Goal: Register for event/course

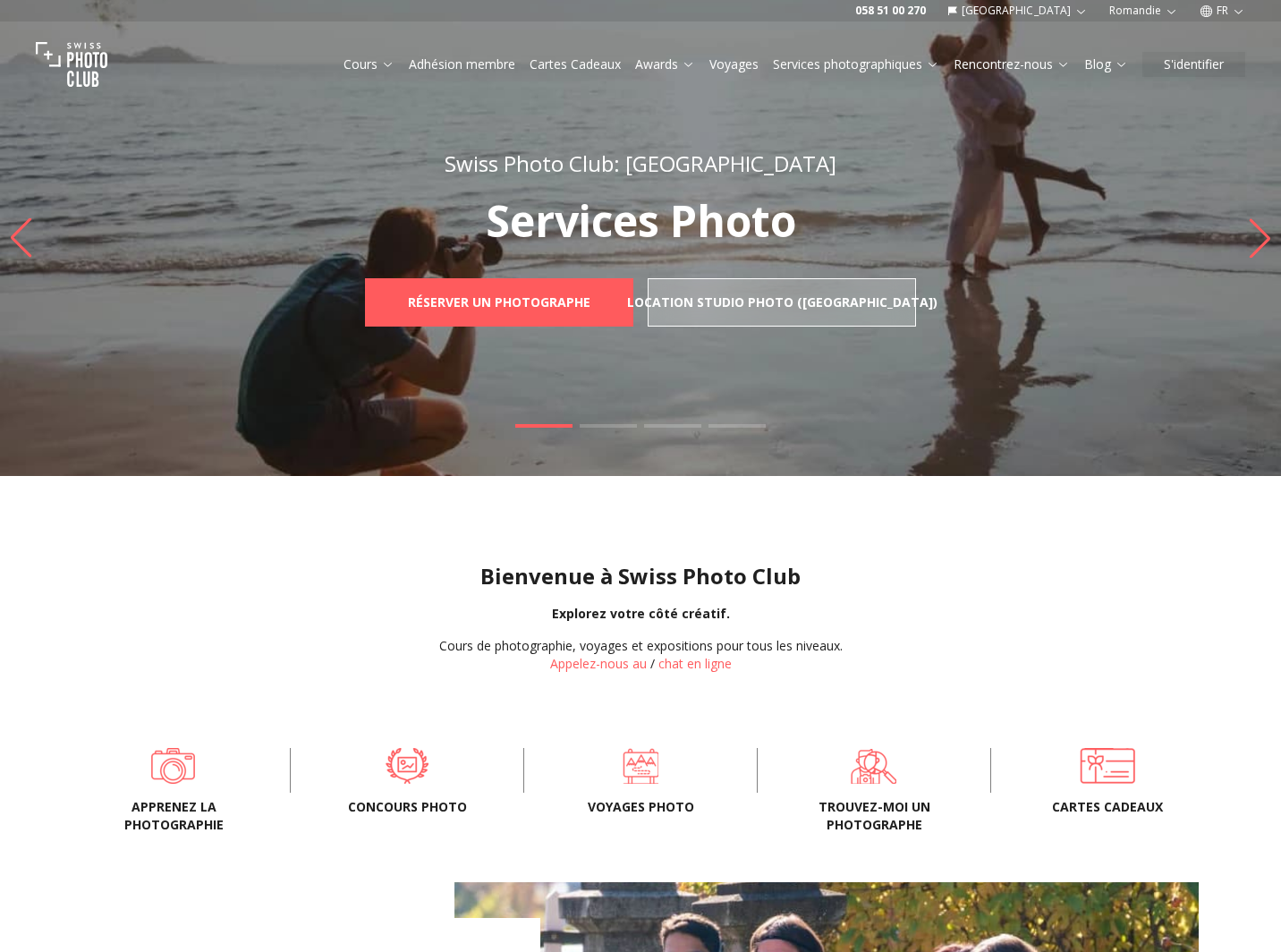
click at [649, 807] on span "Voyages photo" at bounding box center [640, 807] width 175 height 18
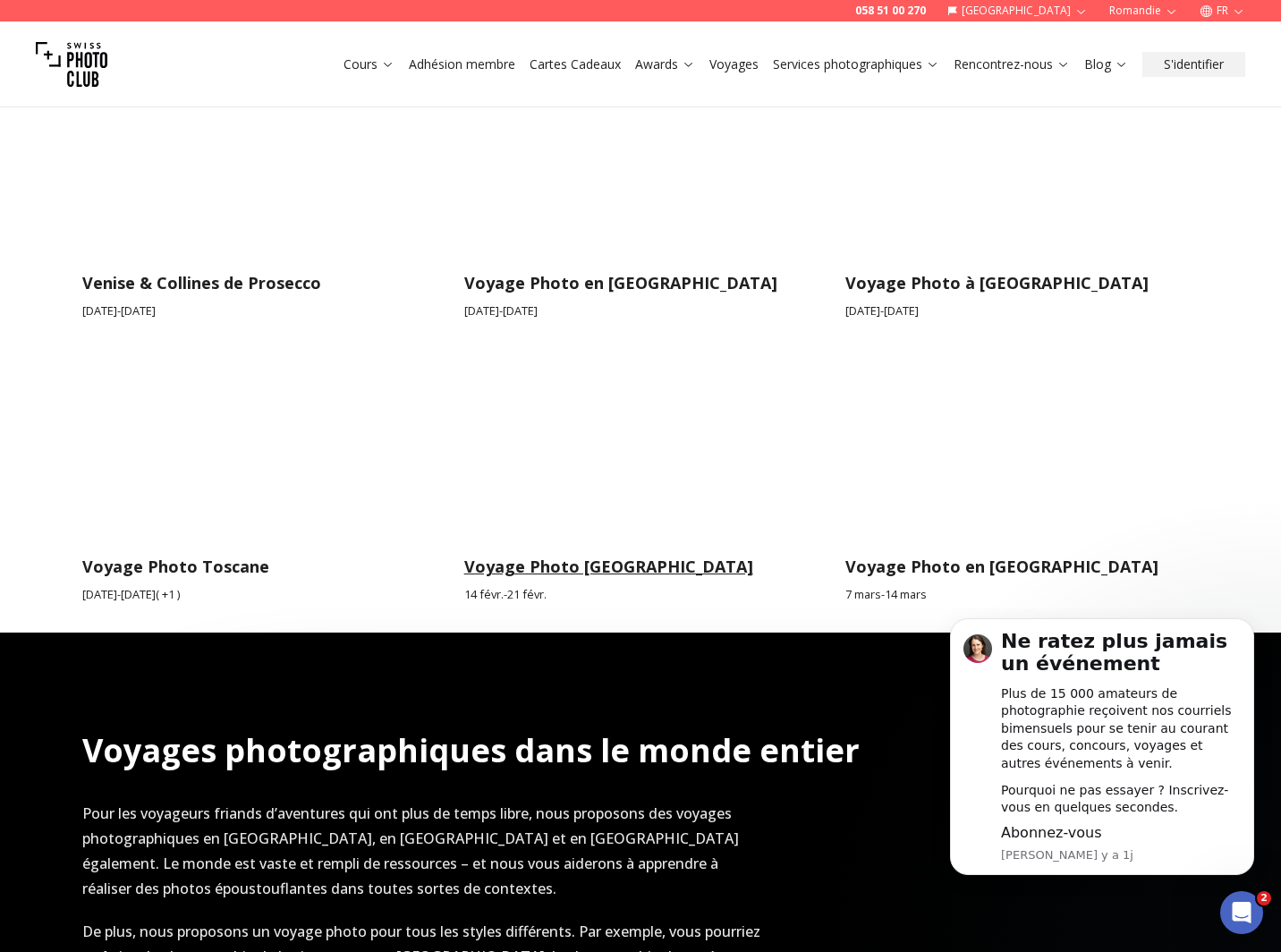
scroll to position [1789, 0]
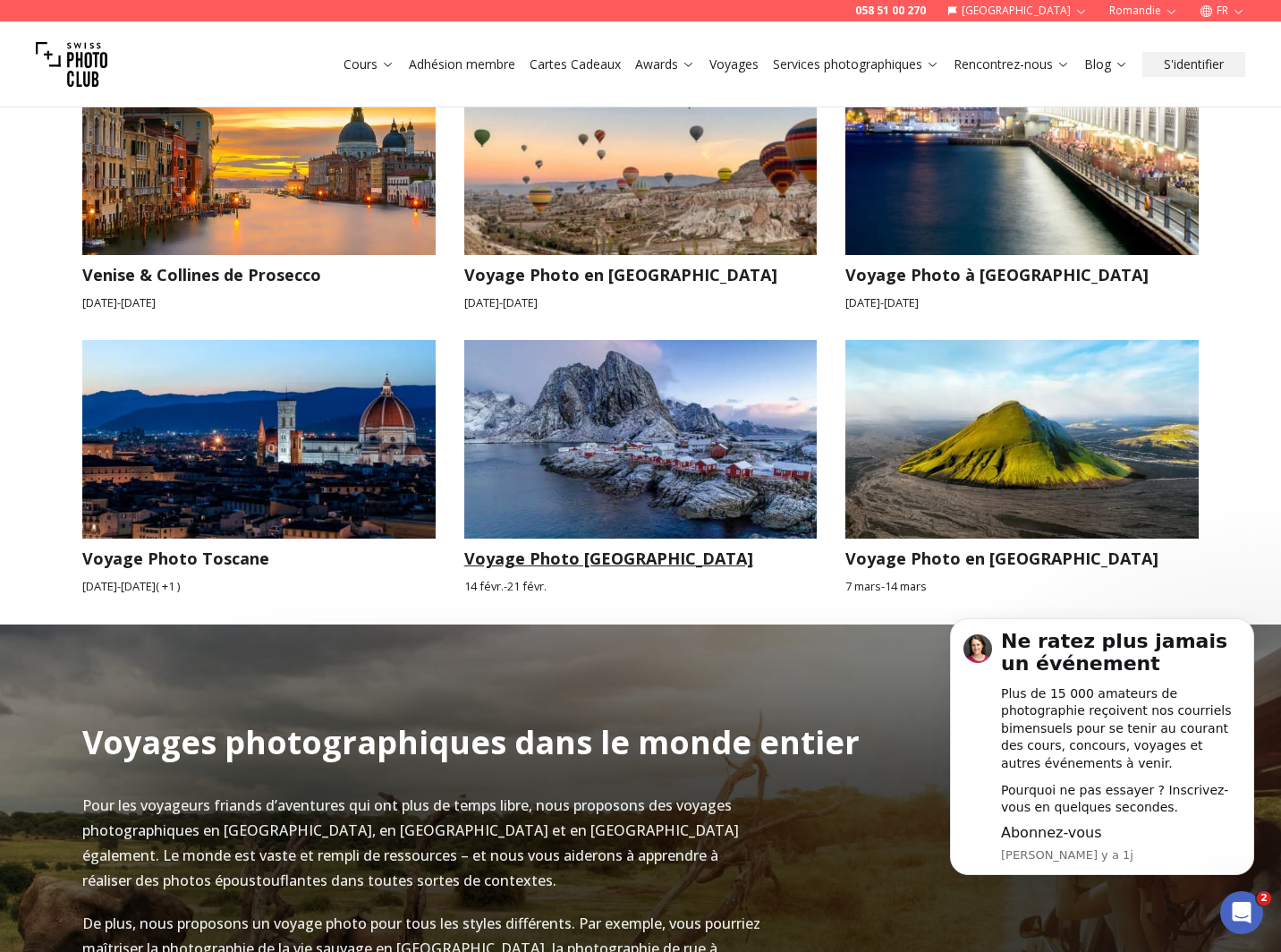
click at [551, 477] on img at bounding box center [640, 439] width 353 height 199
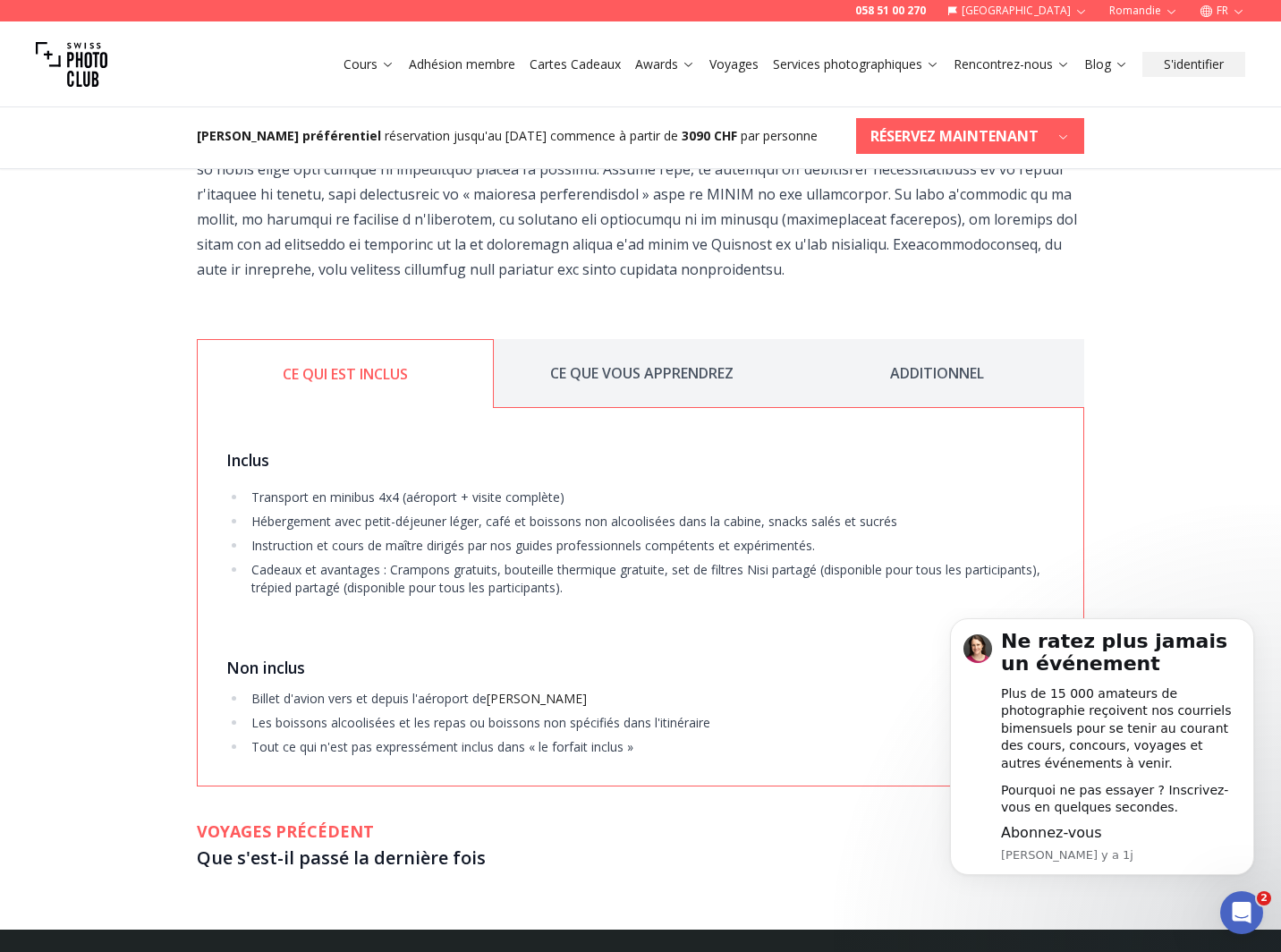
scroll to position [2147, 0]
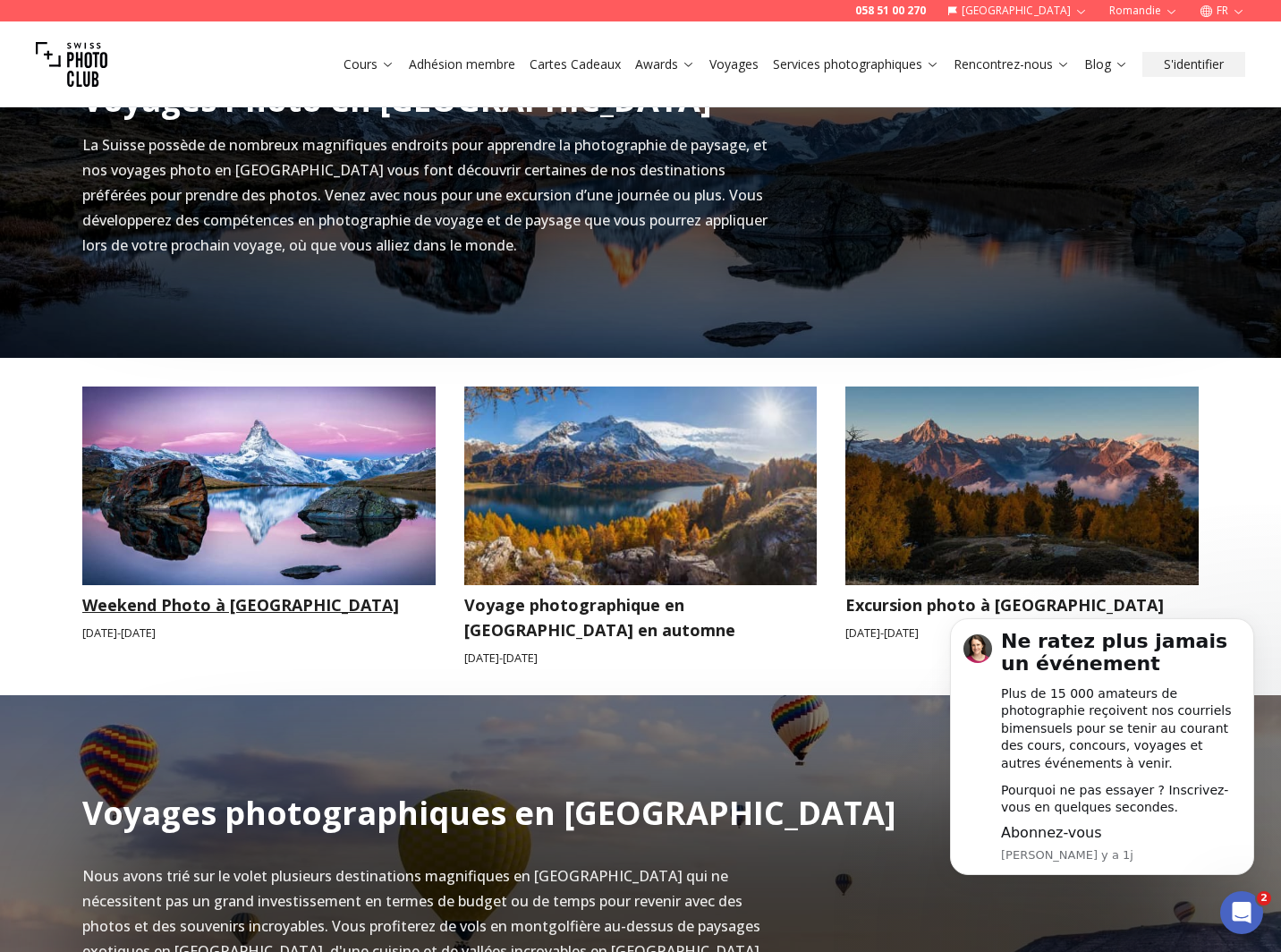
scroll to position [627, 0]
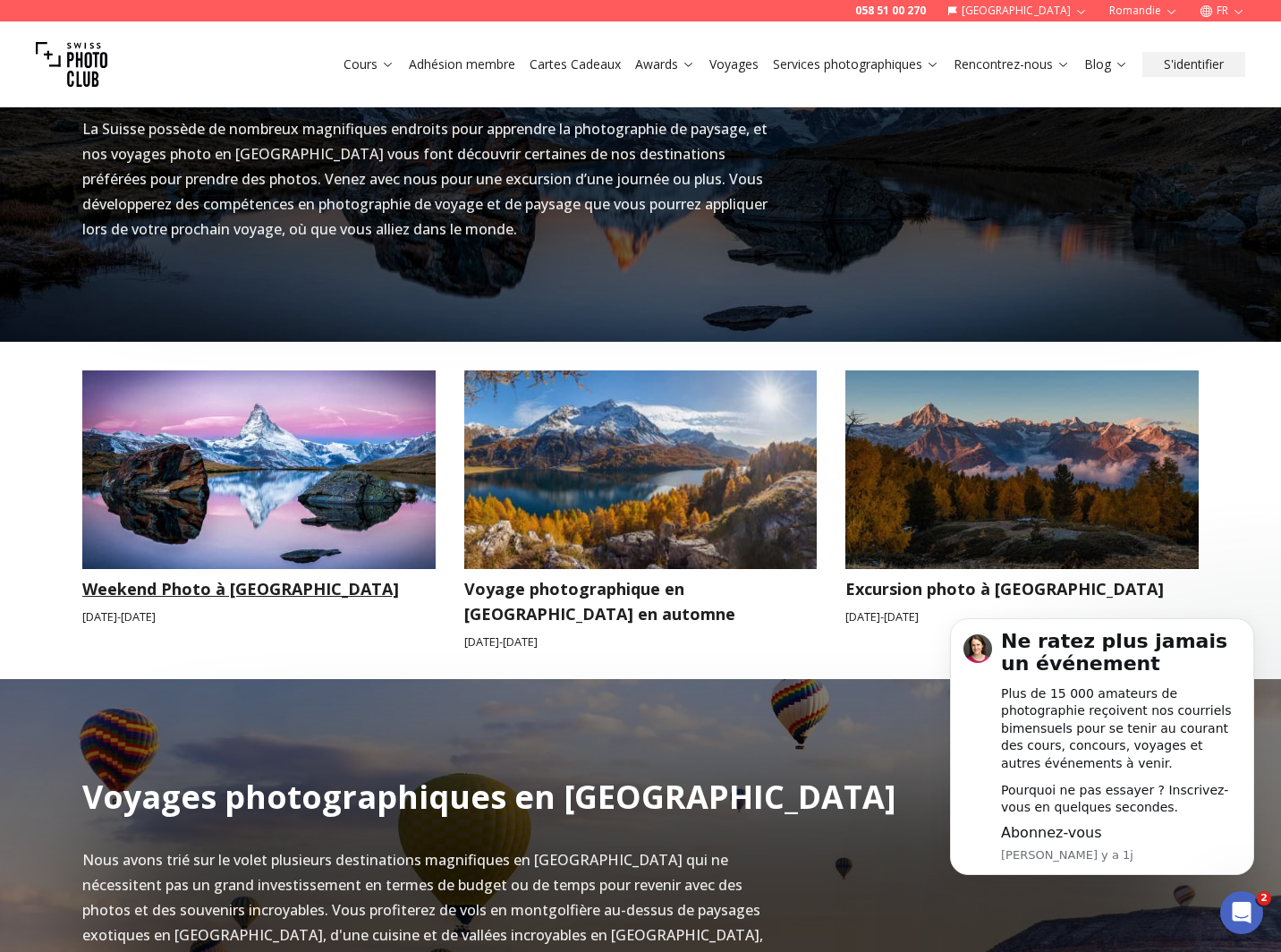
click at [249, 509] on img at bounding box center [258, 469] width 353 height 199
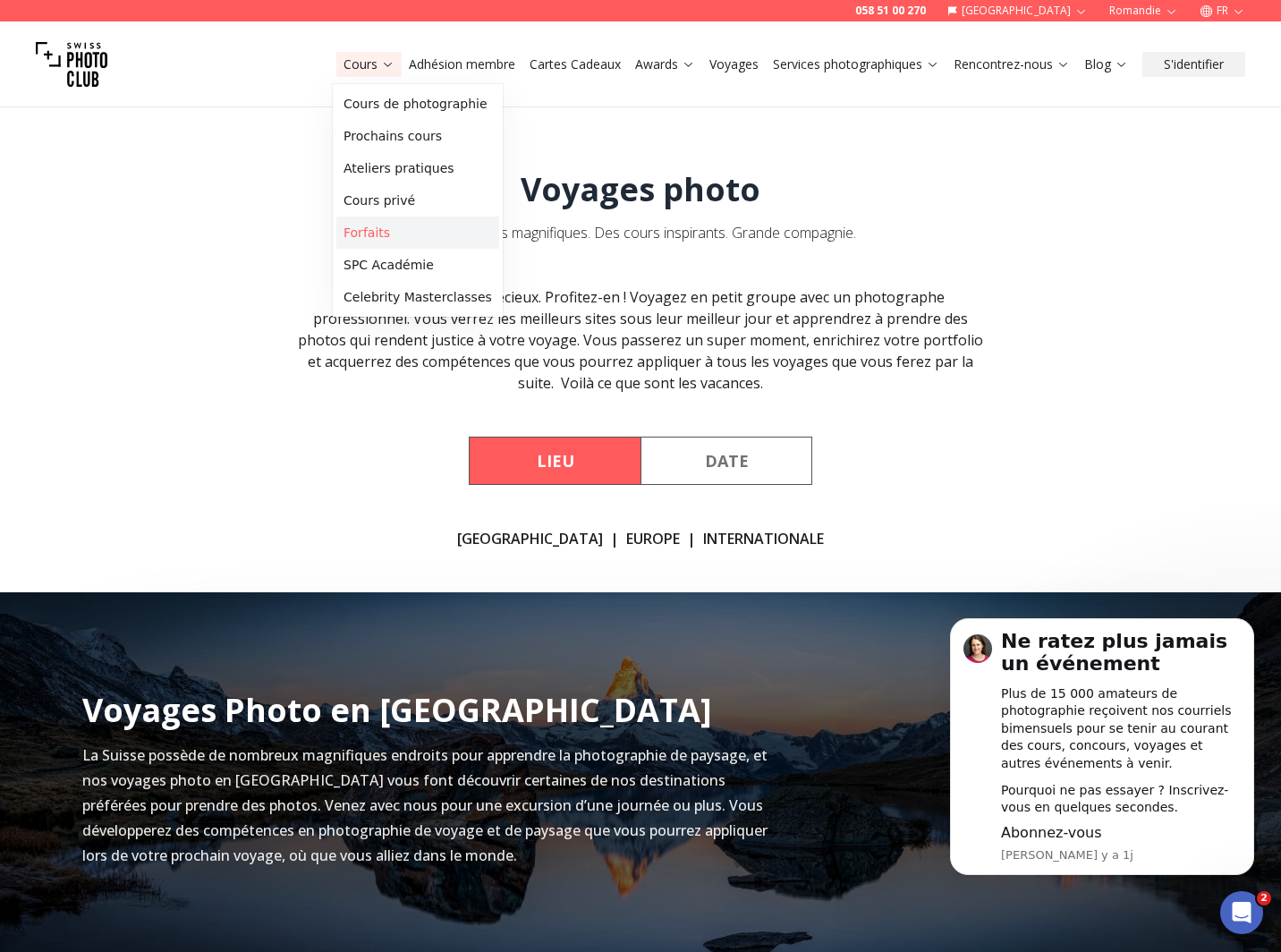
click at [362, 228] on link "Forfaits" at bounding box center [418, 232] width 163 height 33
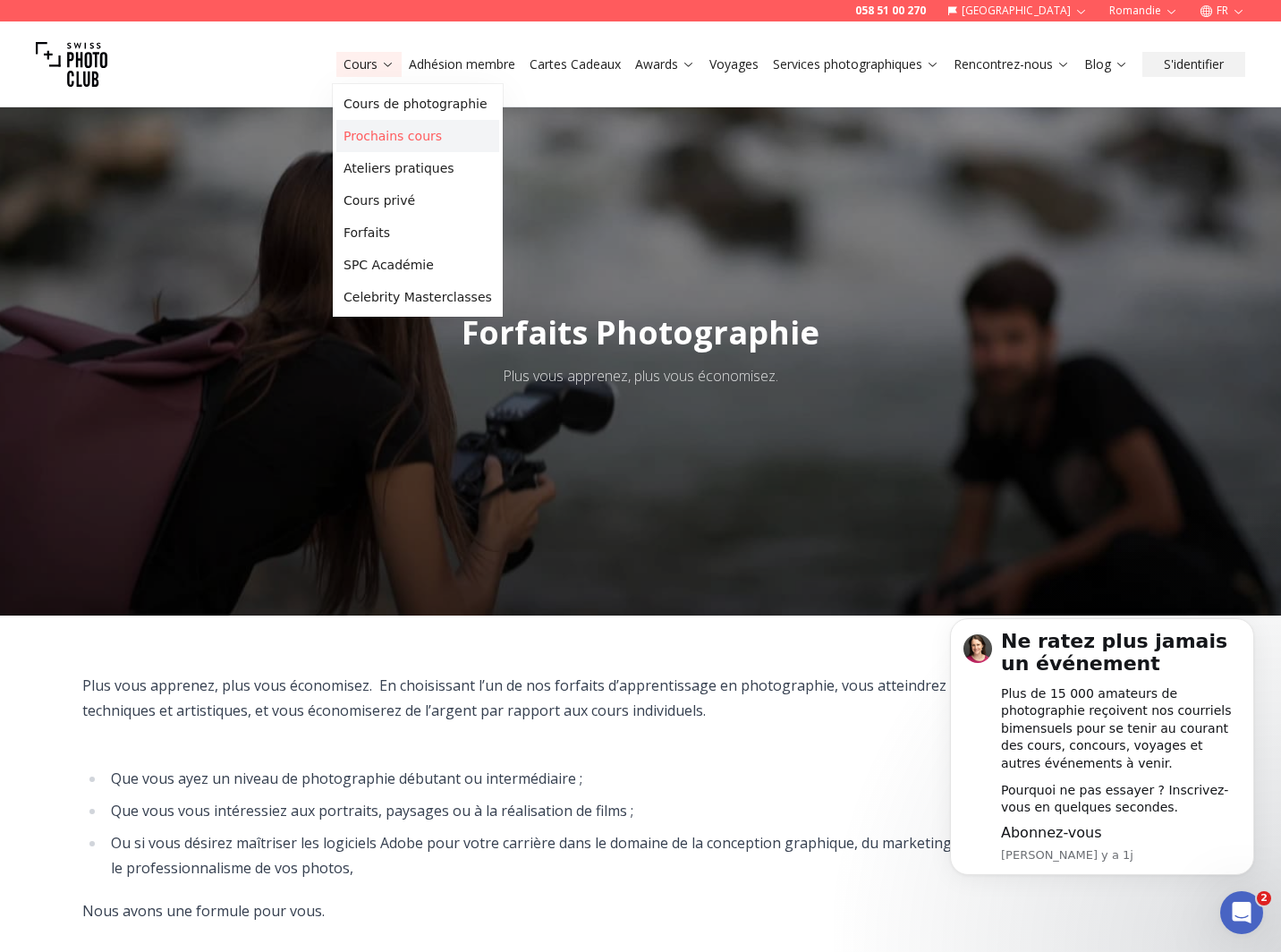
click at [386, 139] on link "Prochains cours" at bounding box center [418, 136] width 163 height 33
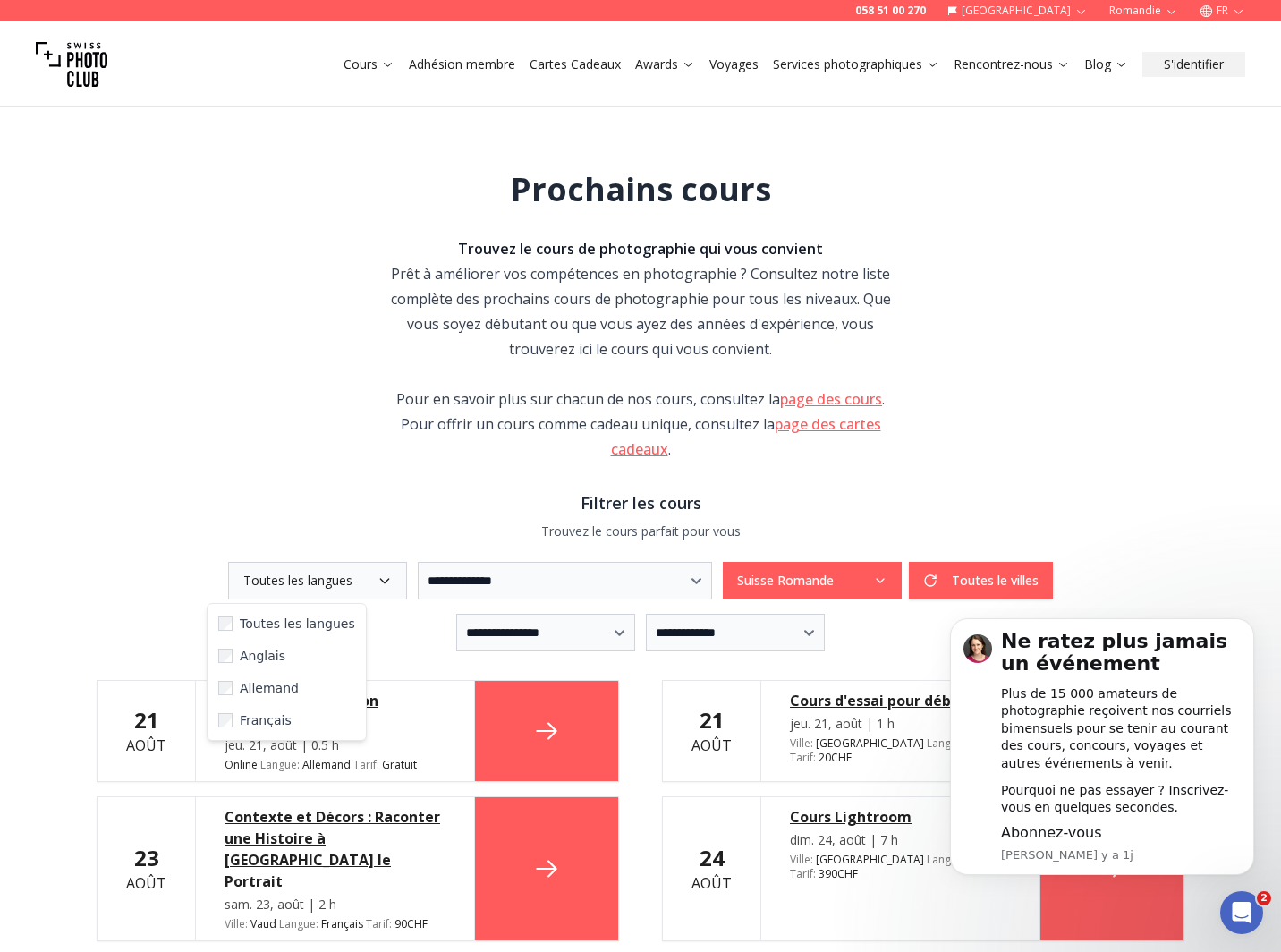
click at [306, 581] on button "Toutes les langues" at bounding box center [318, 581] width 179 height 37
click at [243, 717] on span "Français" at bounding box center [266, 720] width 52 height 18
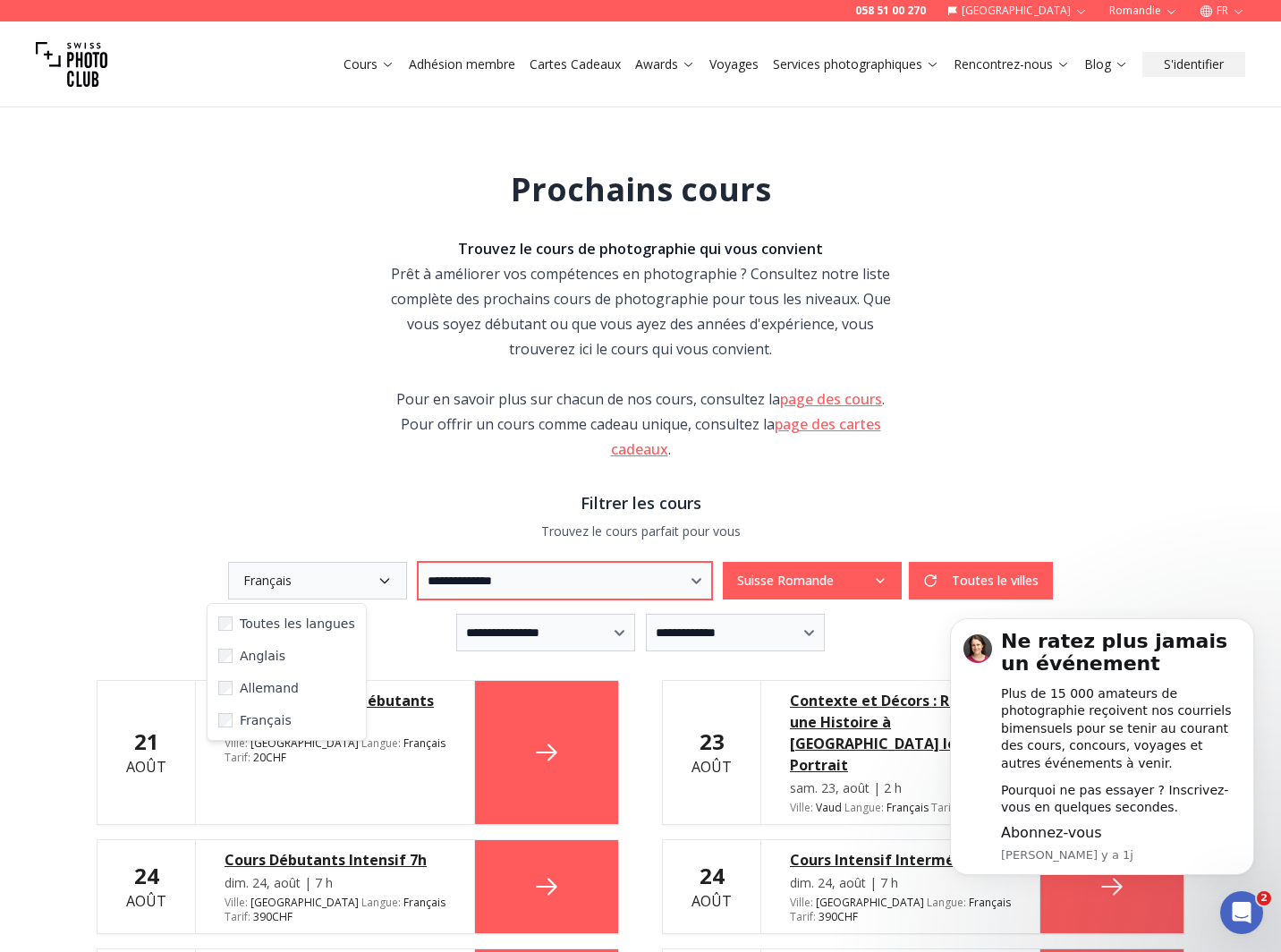
click at [512, 582] on select "**********" at bounding box center [565, 581] width 295 height 37
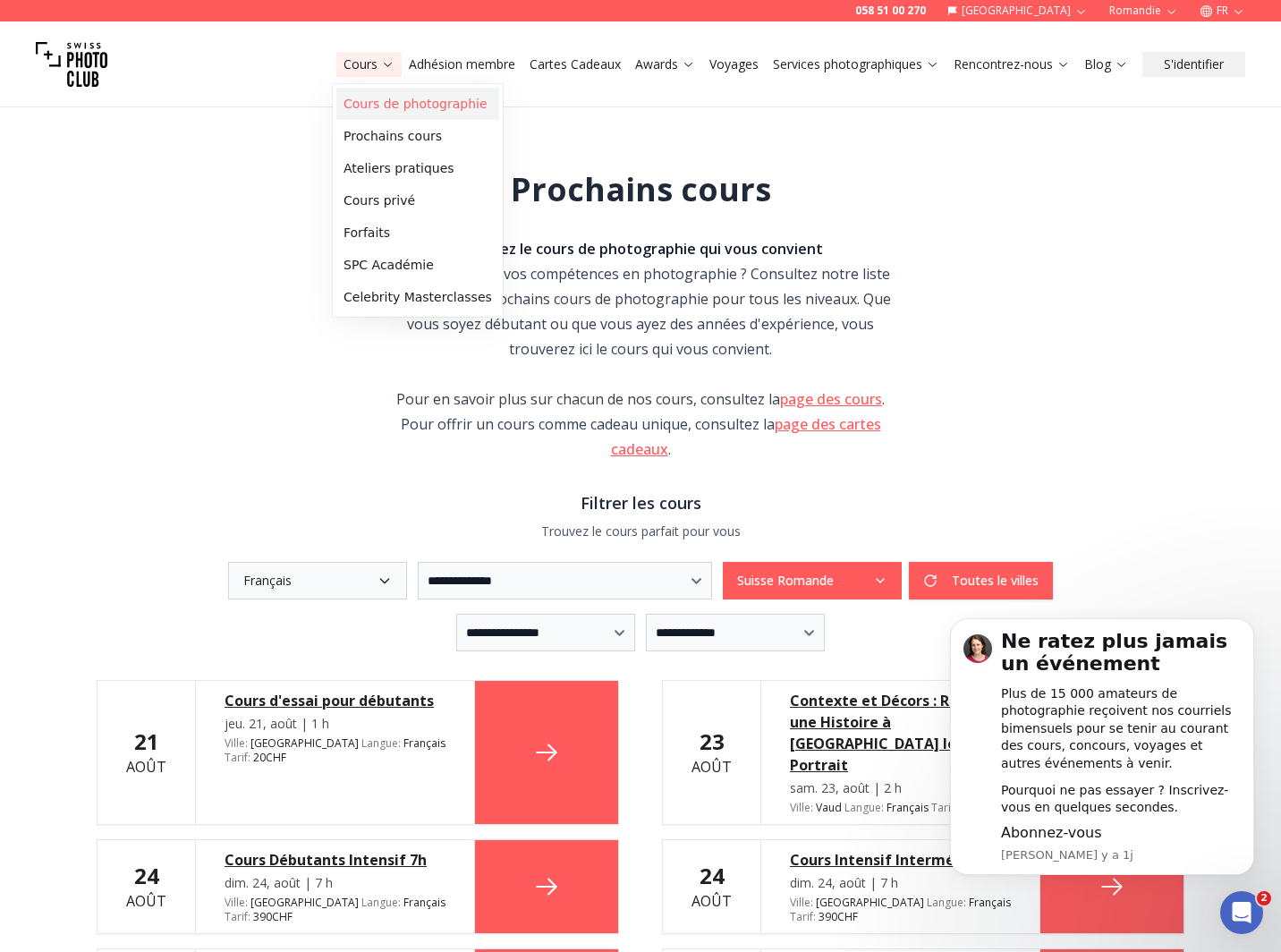
click at [381, 113] on link "Cours de photographie" at bounding box center [418, 103] width 163 height 33
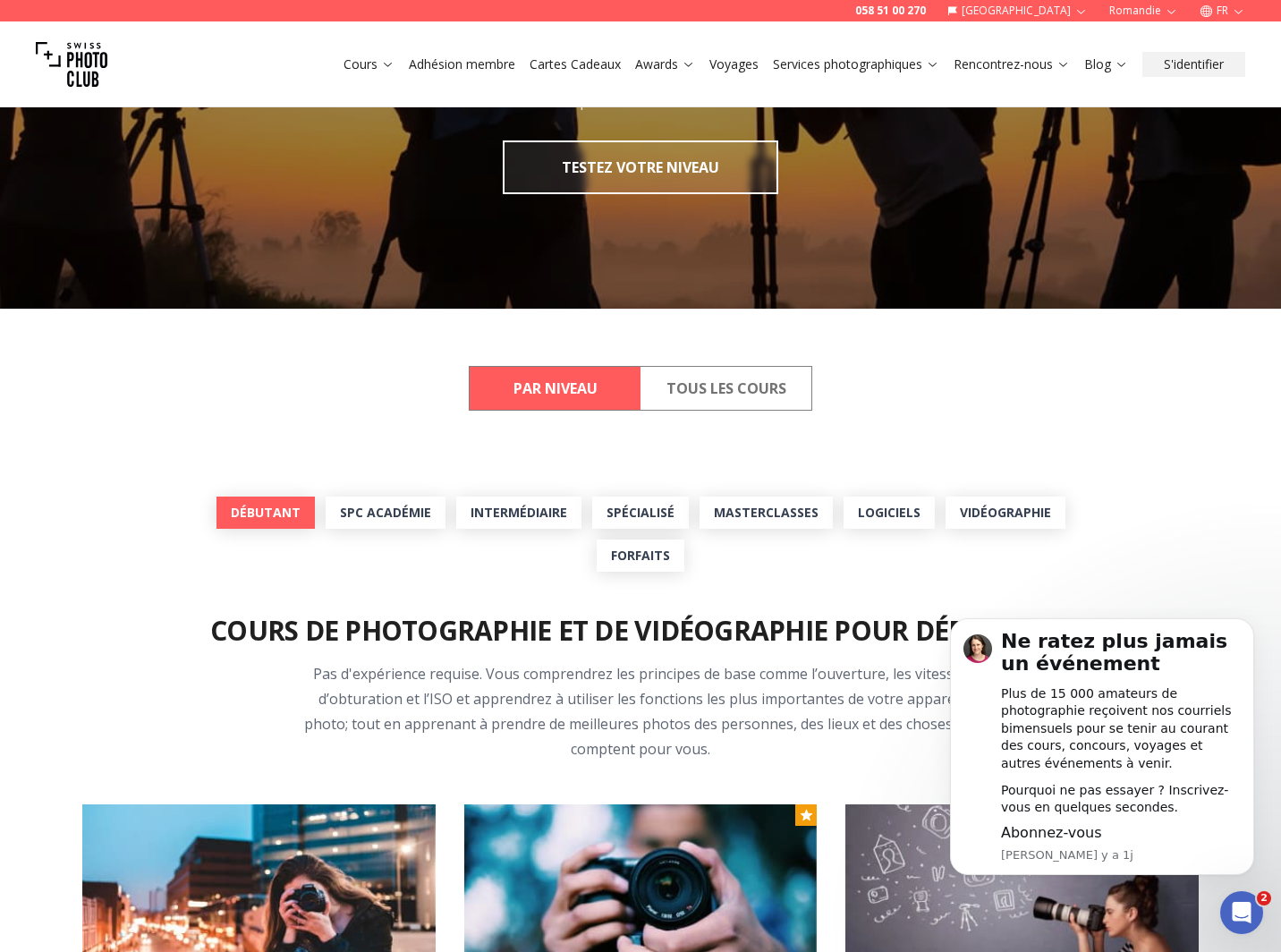
scroll to position [269, 0]
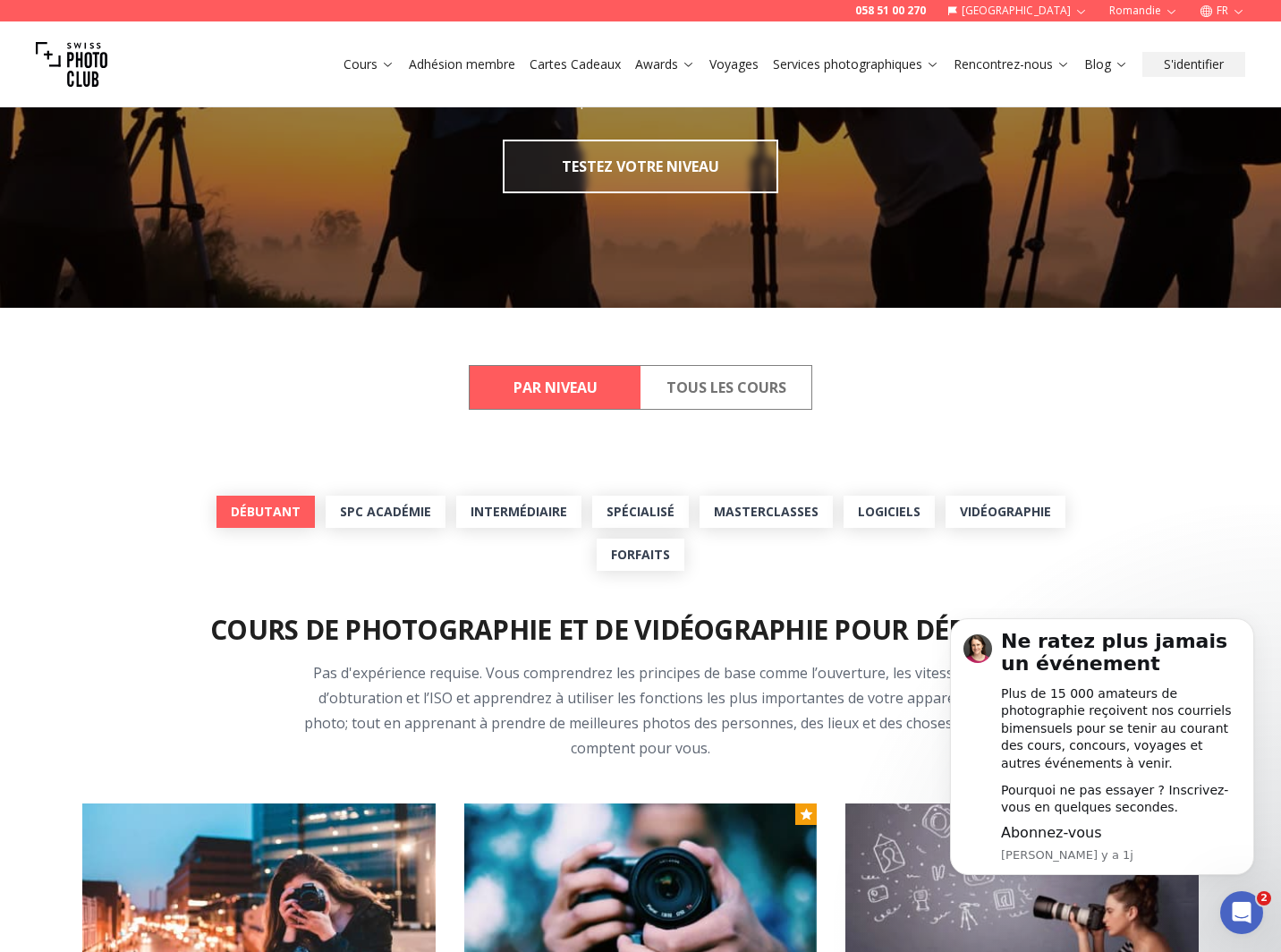
click at [238, 511] on link "Débutant" at bounding box center [266, 512] width 99 height 33
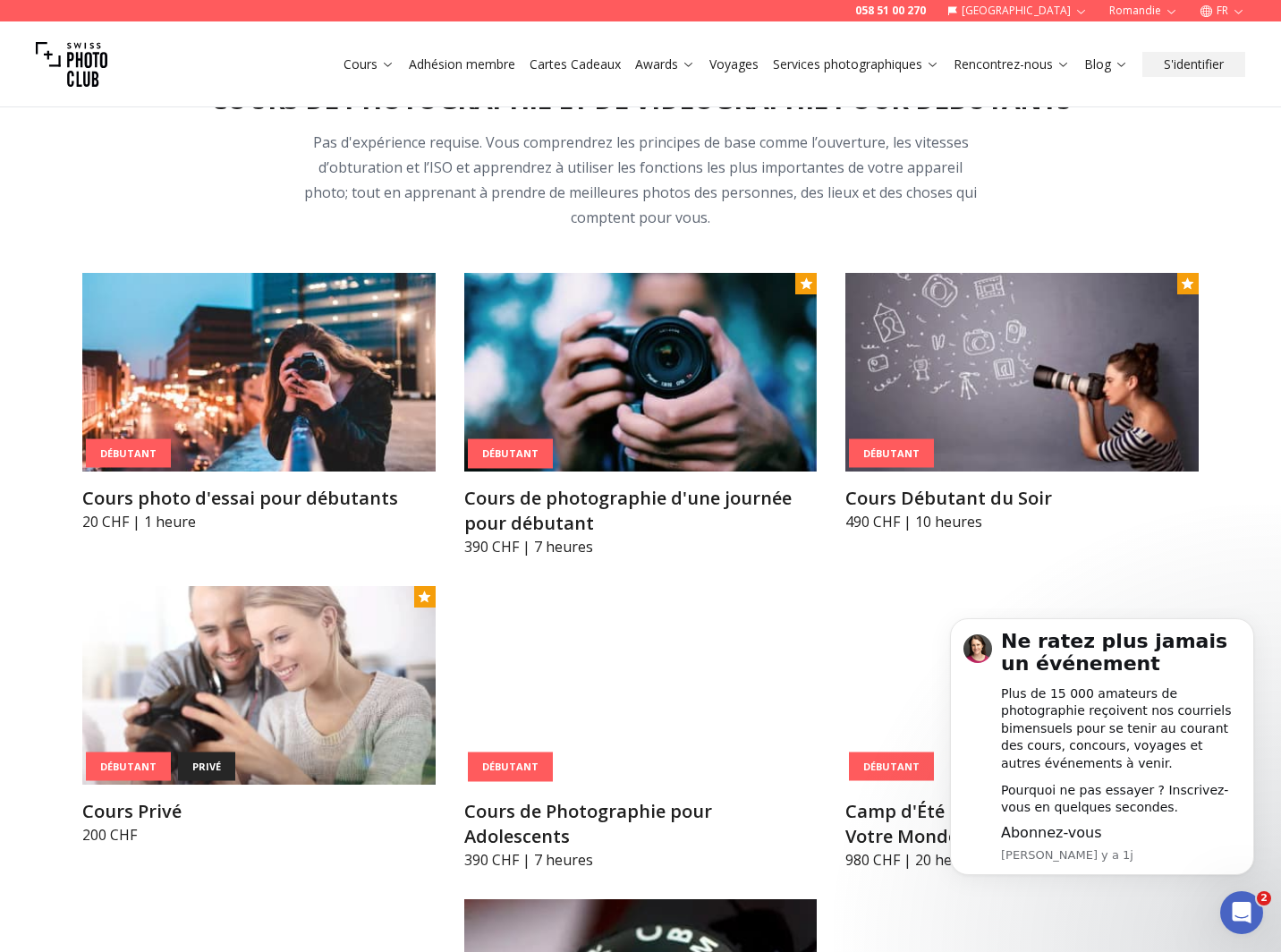
scroll to position [753, 0]
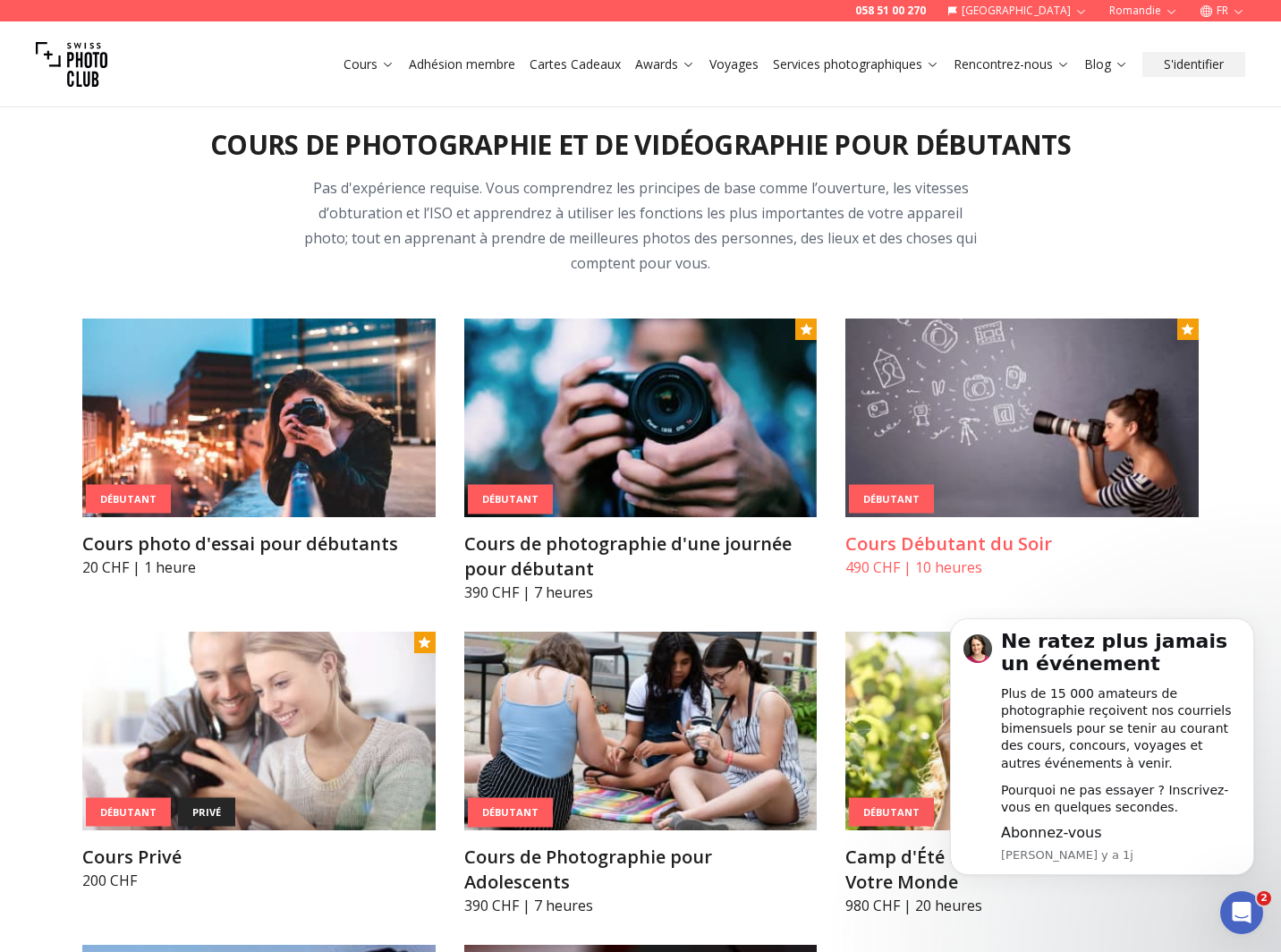
click at [960, 448] on img at bounding box center [1022, 418] width 353 height 199
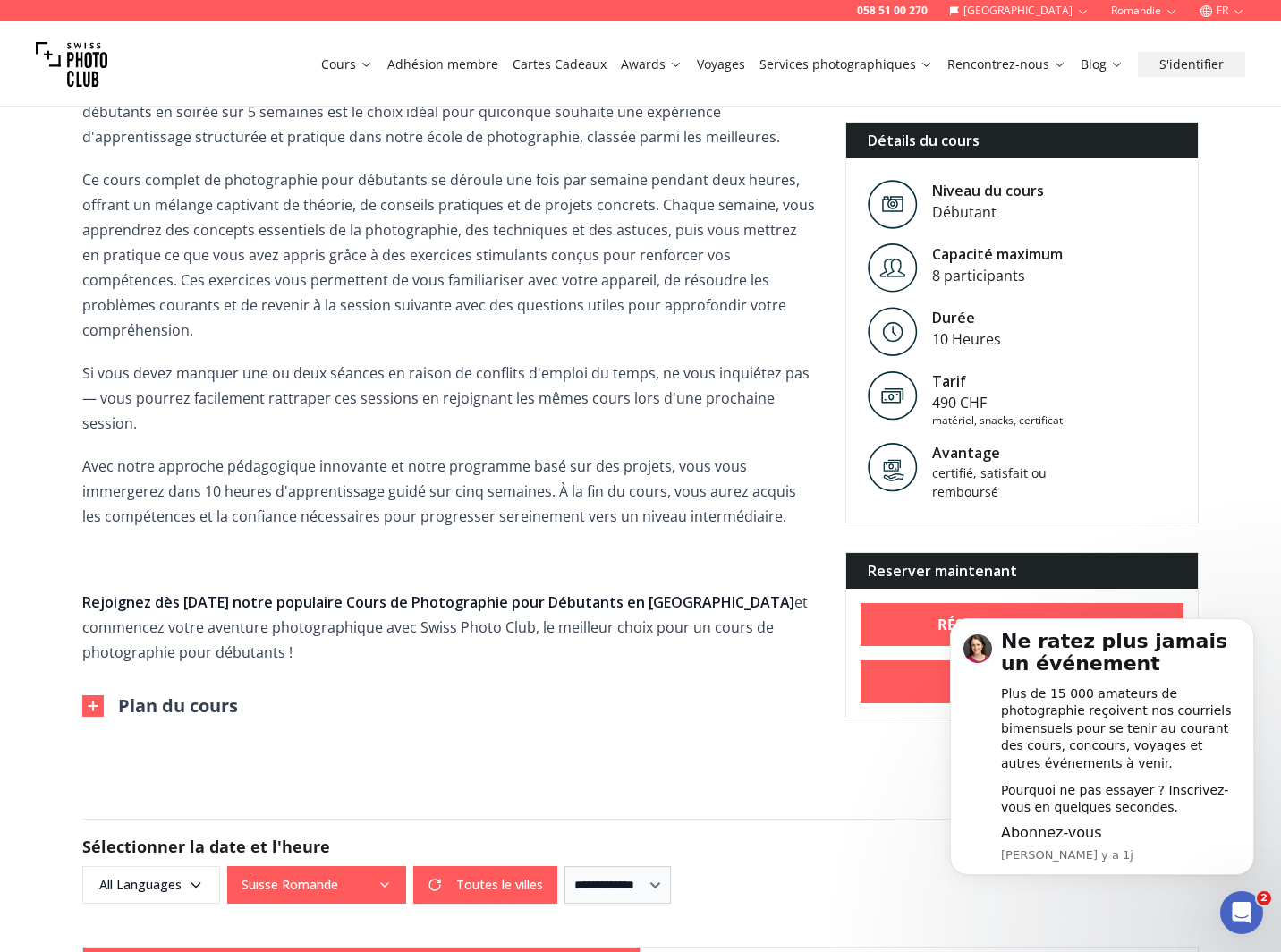
scroll to position [716, 0]
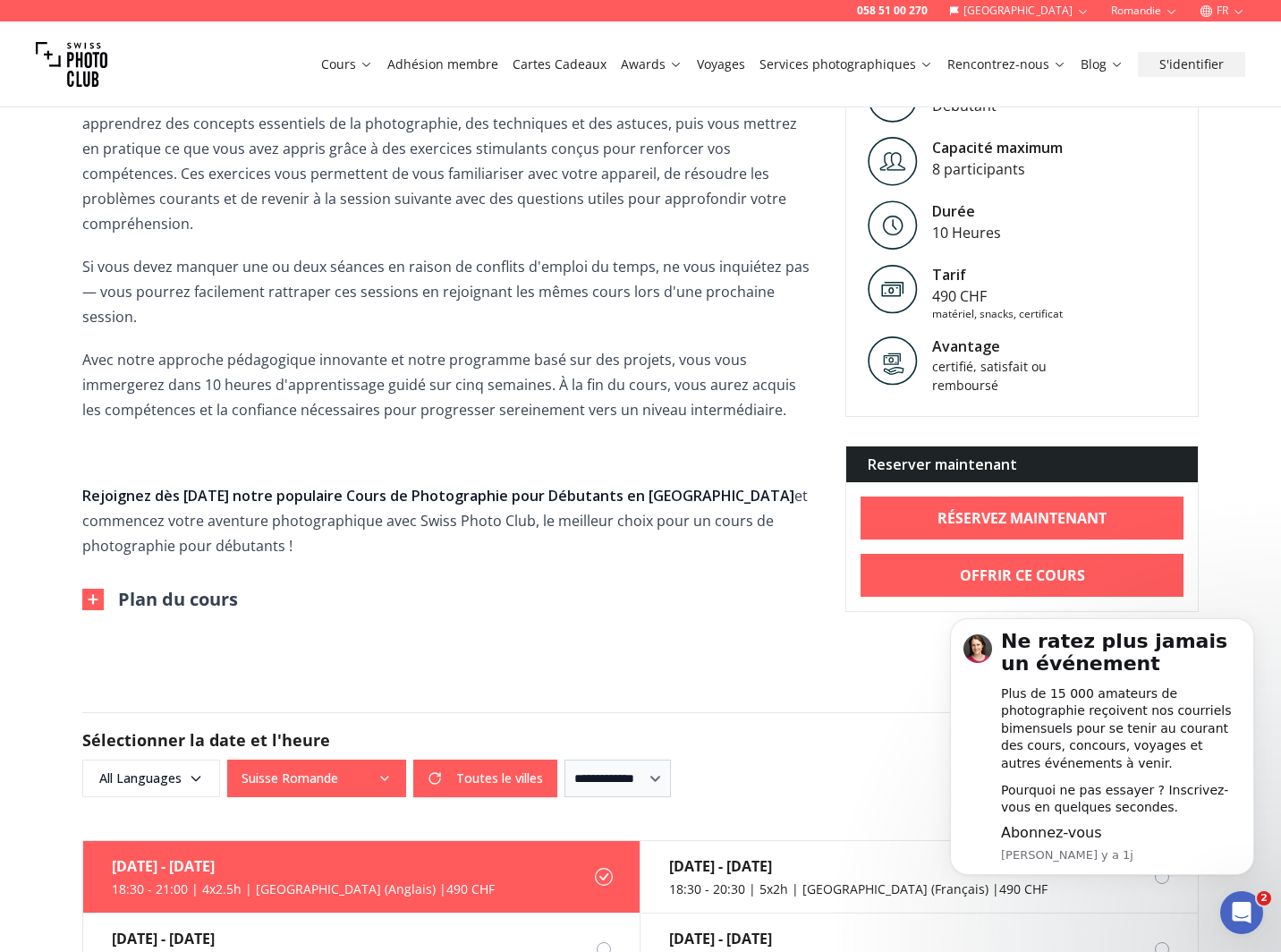
click at [98, 588] on img at bounding box center [92, 599] width 21 height 21
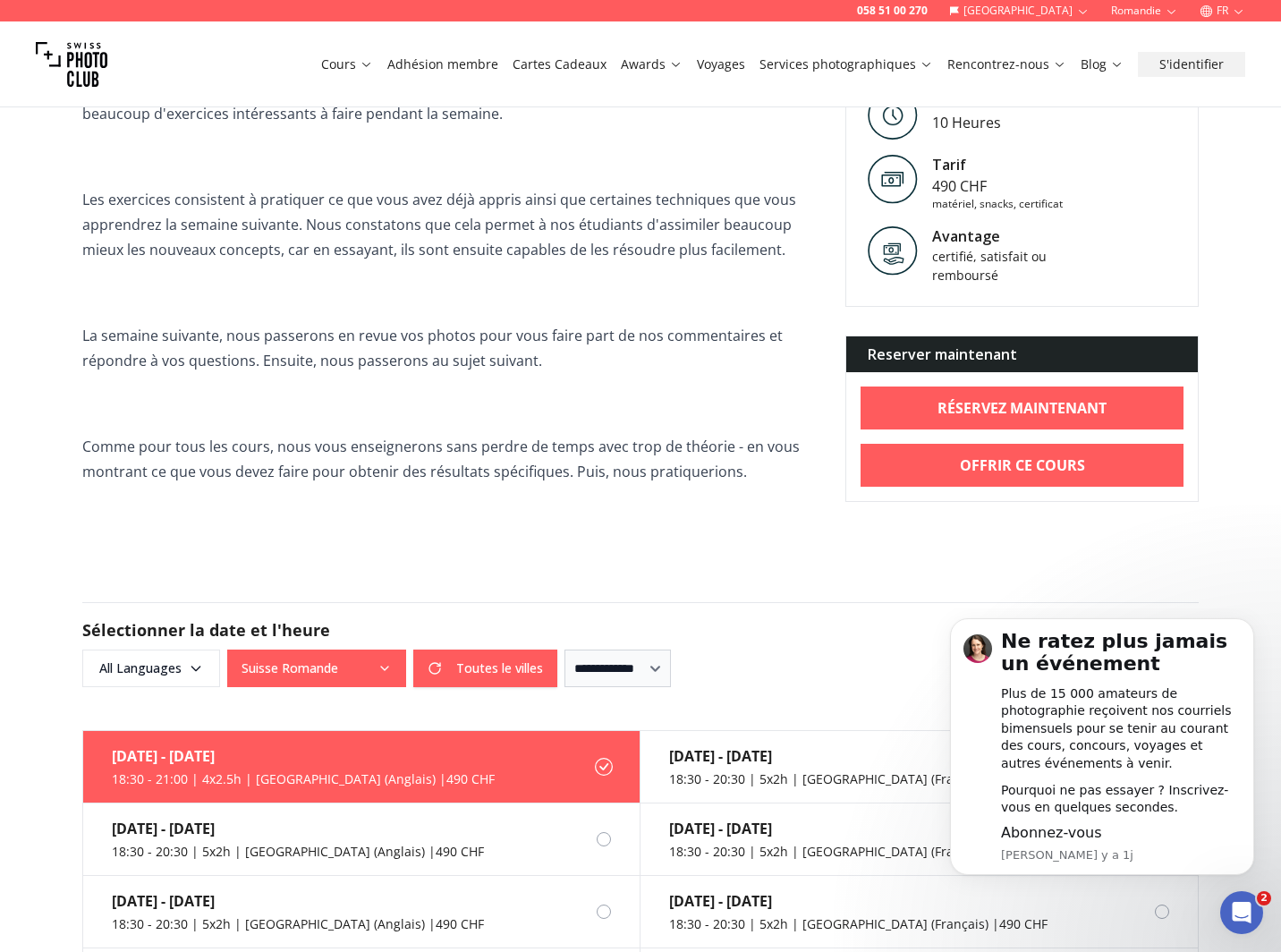
scroll to position [1700, 0]
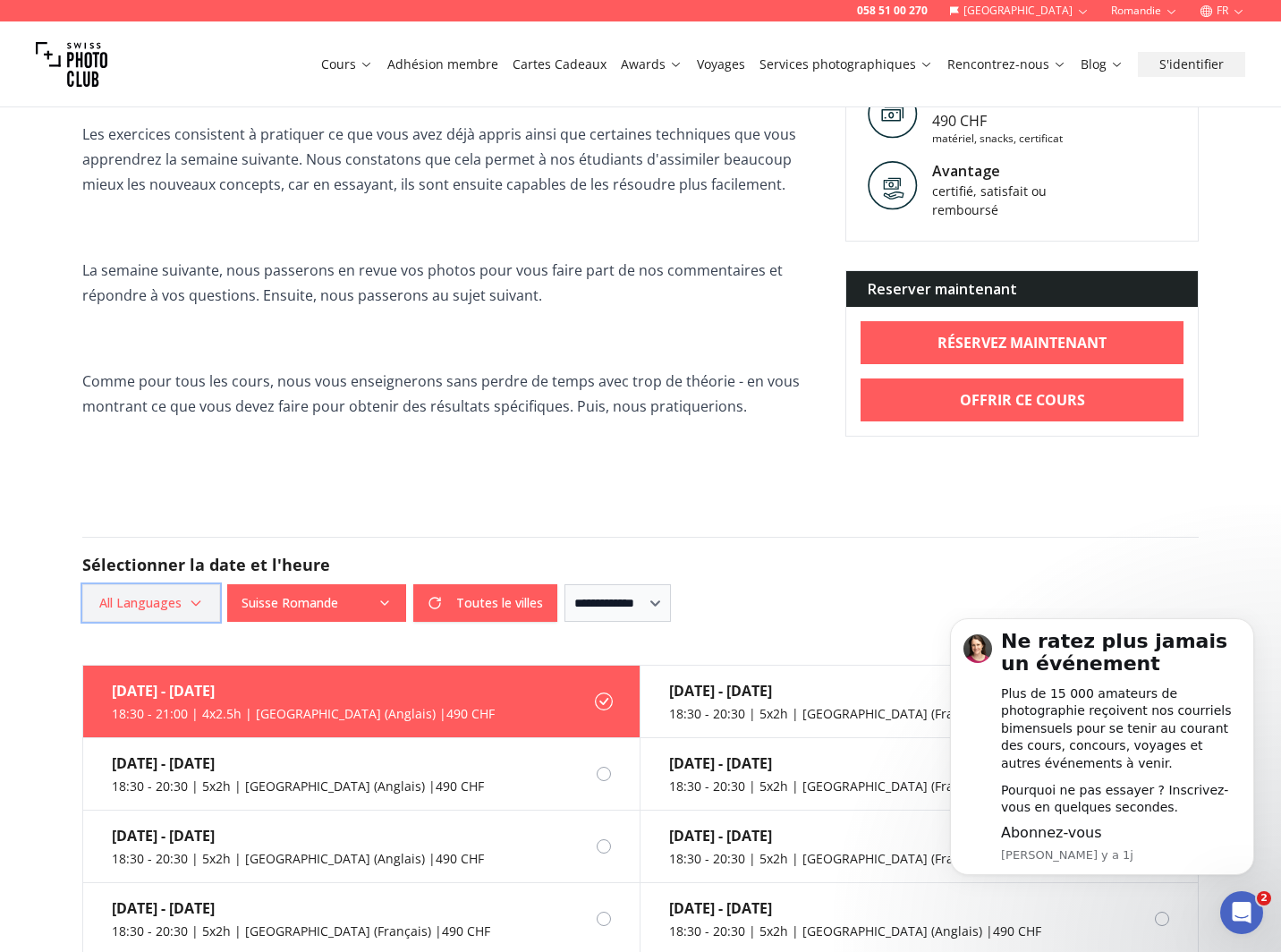
click at [169, 586] on span "All Languages" at bounding box center [151, 602] width 132 height 33
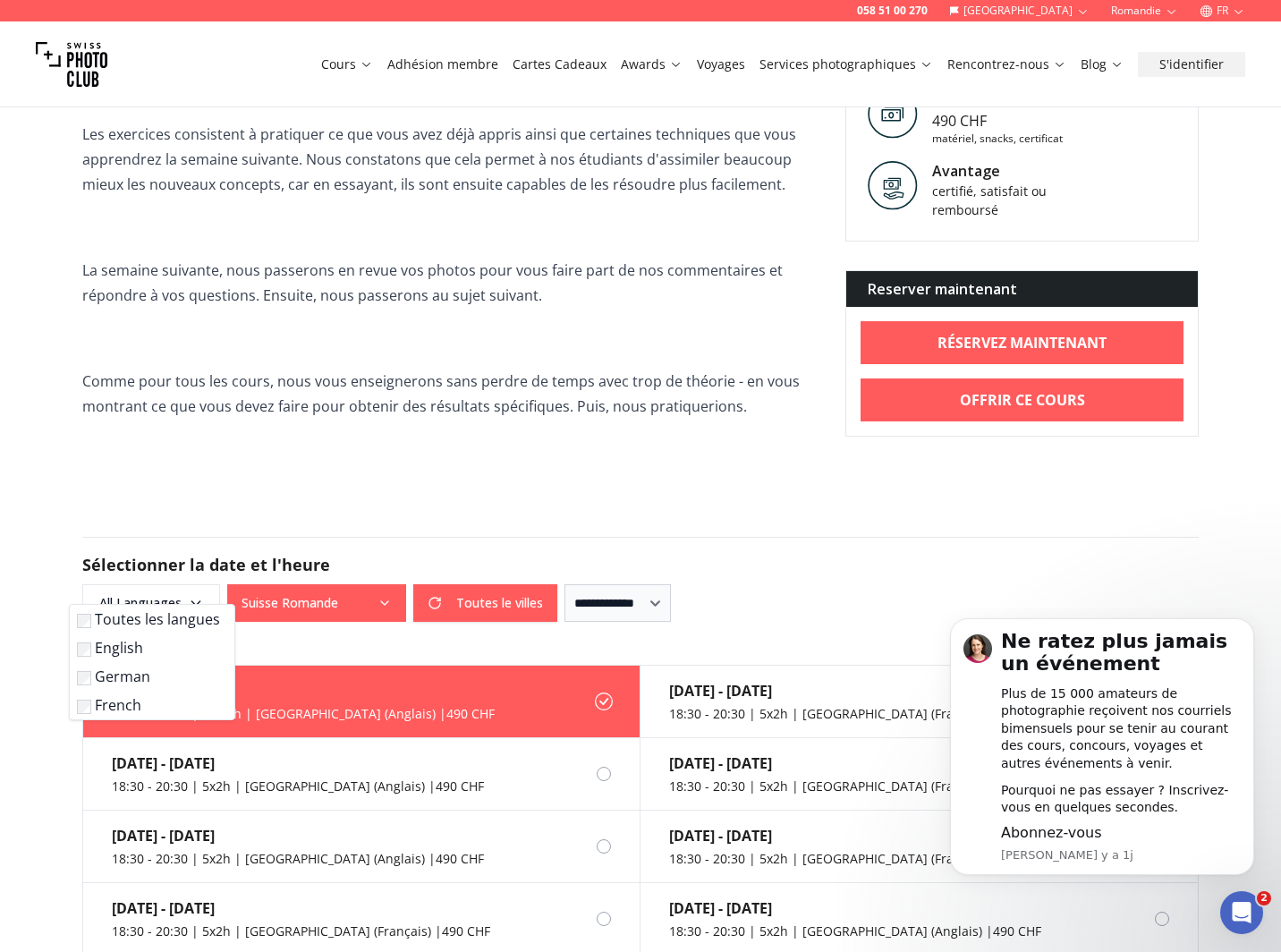
click at [115, 709] on label "French" at bounding box center [149, 705] width 144 height 21
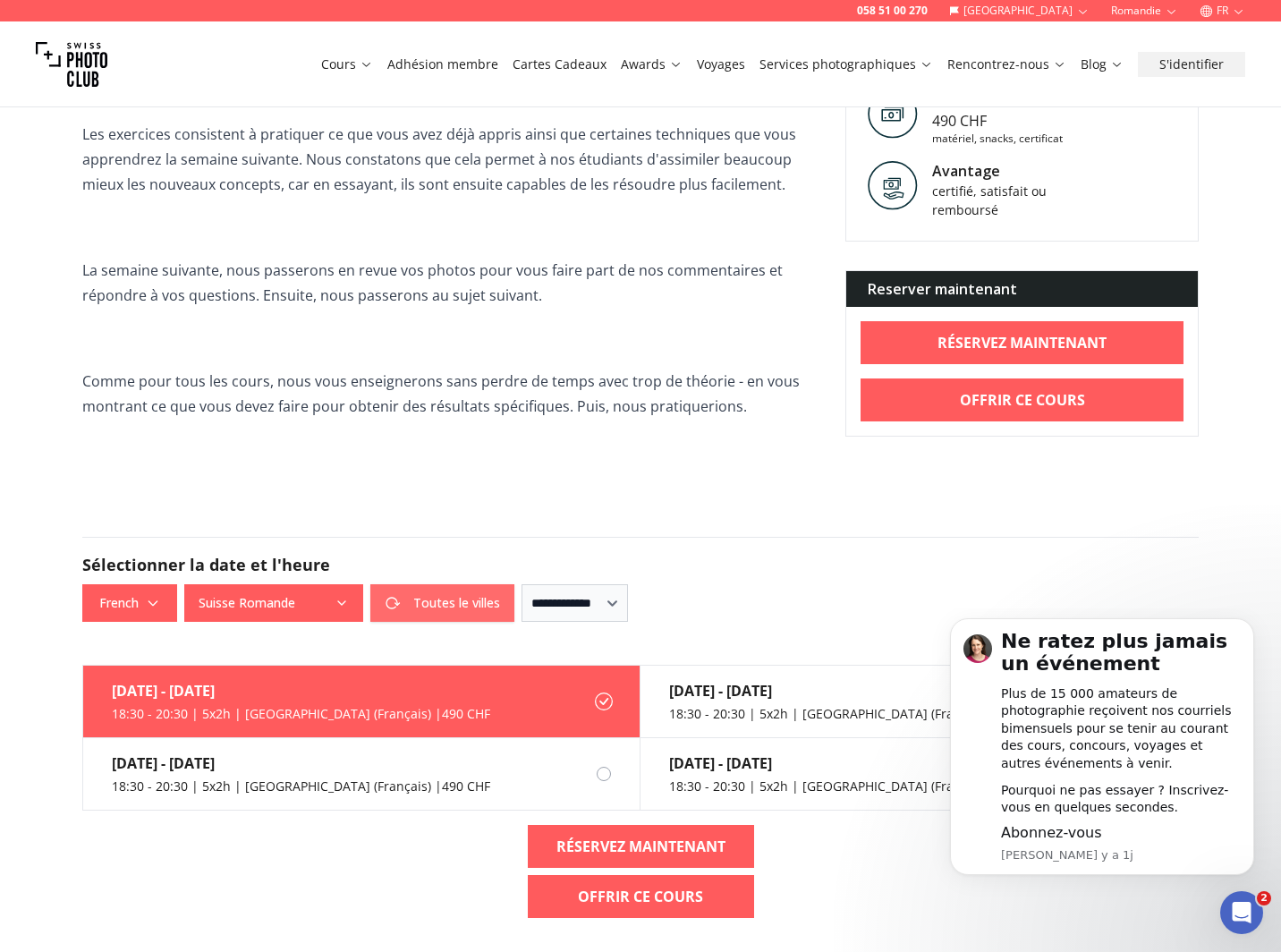
click at [446, 585] on button "Toutes le villes" at bounding box center [442, 603] width 144 height 37
click at [342, 596] on icon "button" at bounding box center [341, 602] width 14 height 14
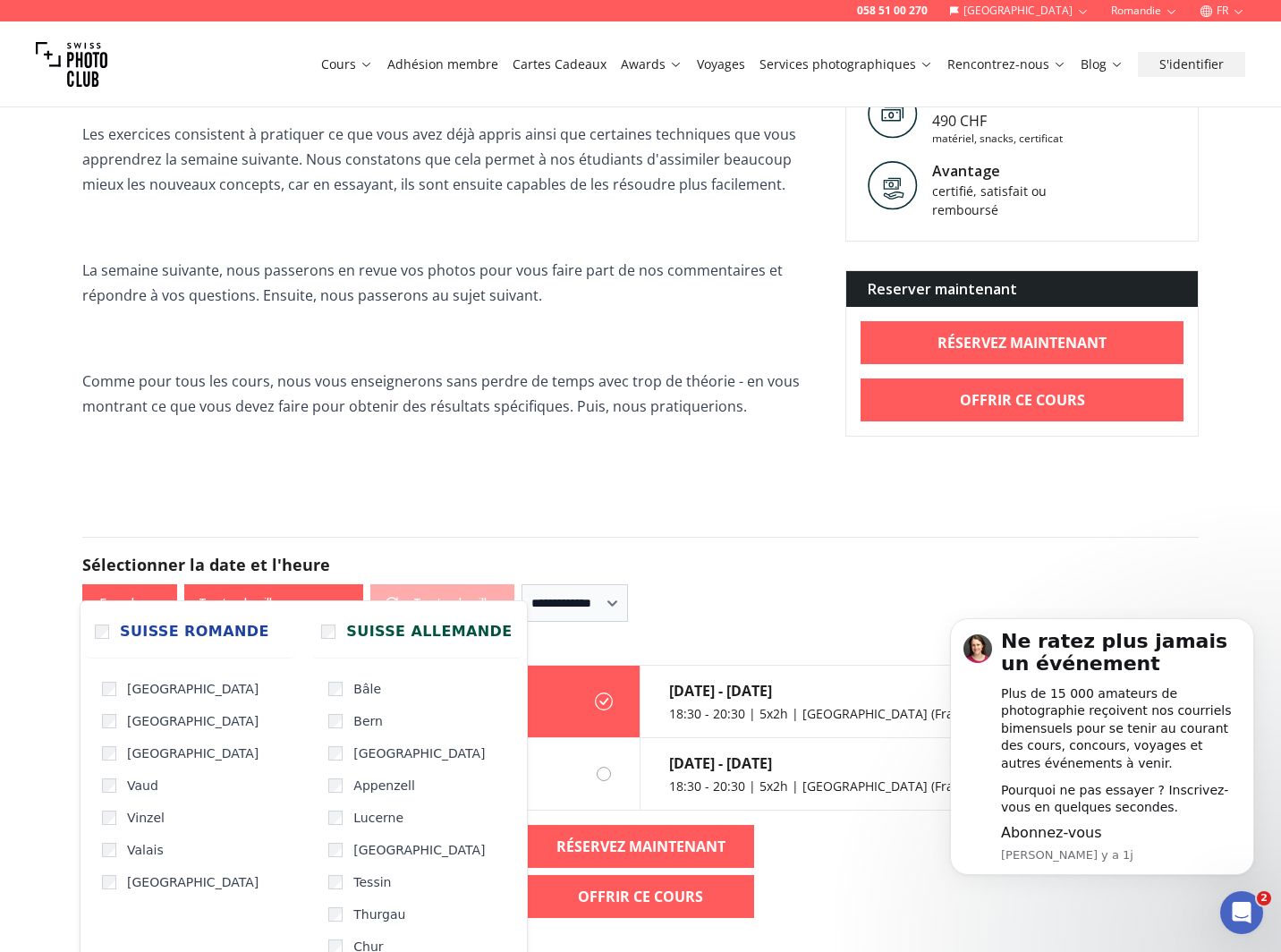
click at [322, 585] on button "Toutes le villes" at bounding box center [274, 603] width 179 height 37
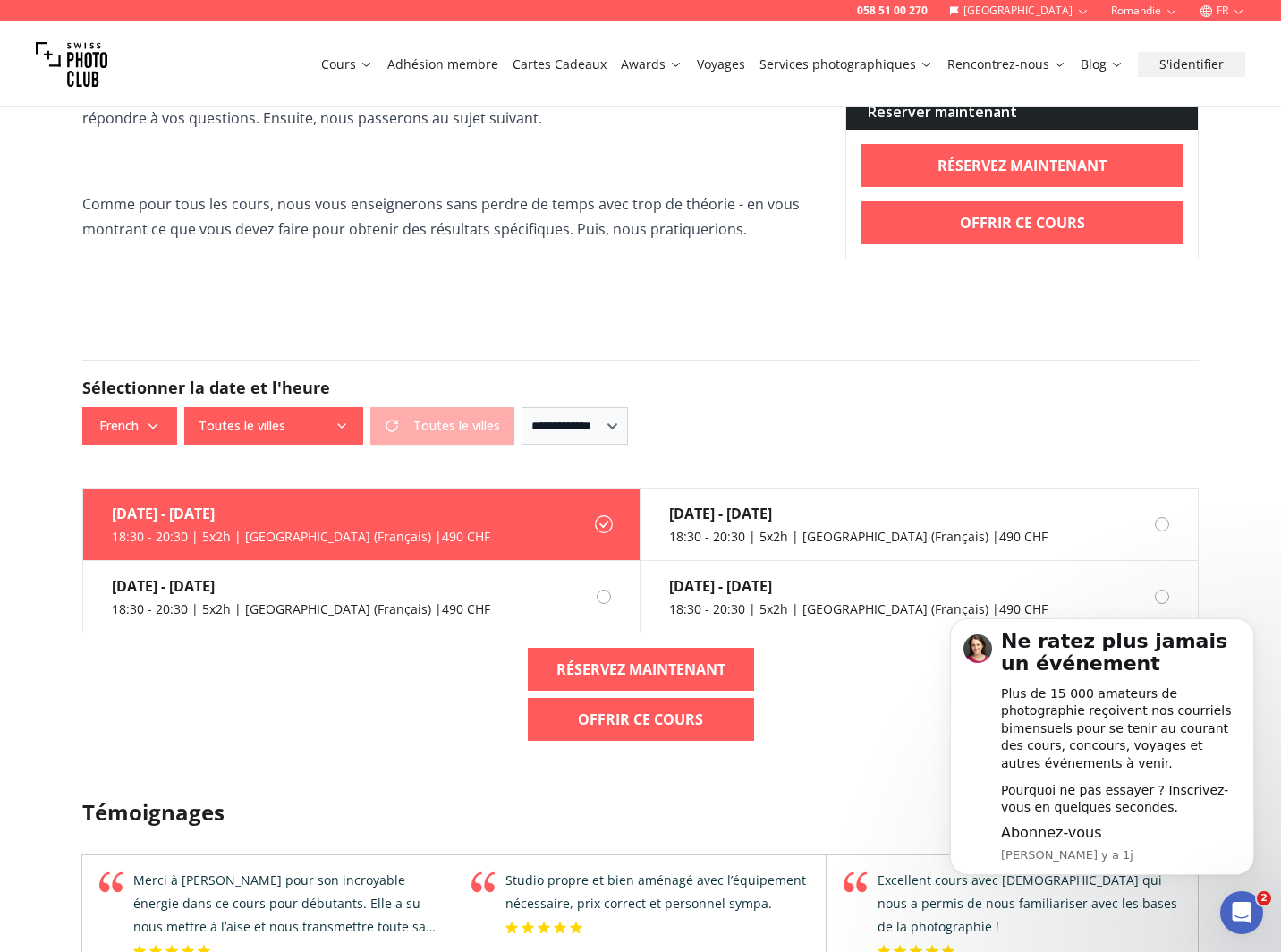
scroll to position [1879, 0]
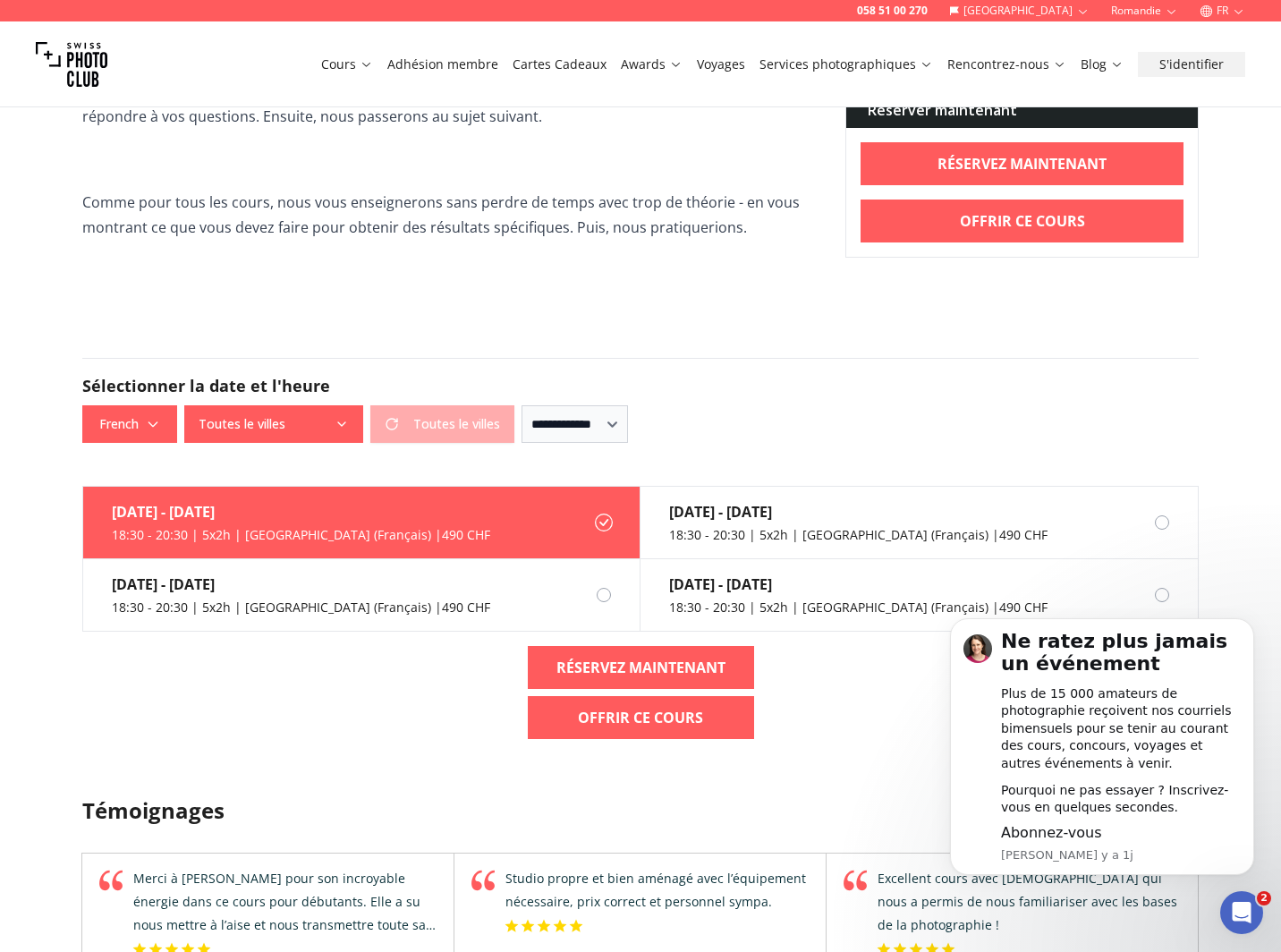
click at [369, 526] on div "18:30 - 20:30 | 5x2h | [GEOGRAPHIC_DATA] (Français) | 490 CHF" at bounding box center [301, 534] width 379 height 18
click at [599, 656] on b "RÉSERVEZ MAINTENANT" at bounding box center [640, 667] width 169 height 21
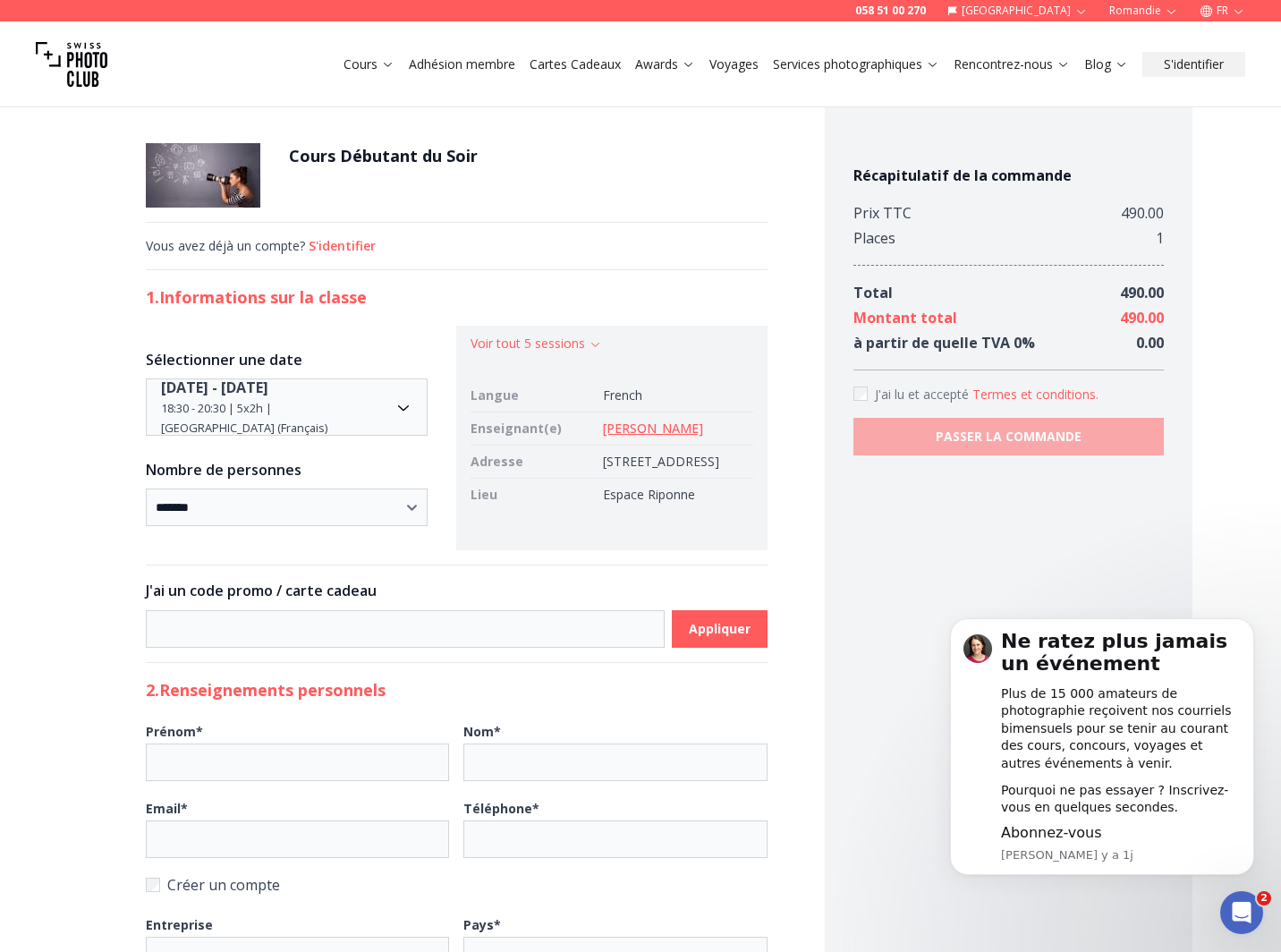
click at [603, 435] on link "[PERSON_NAME]" at bounding box center [653, 428] width 100 height 17
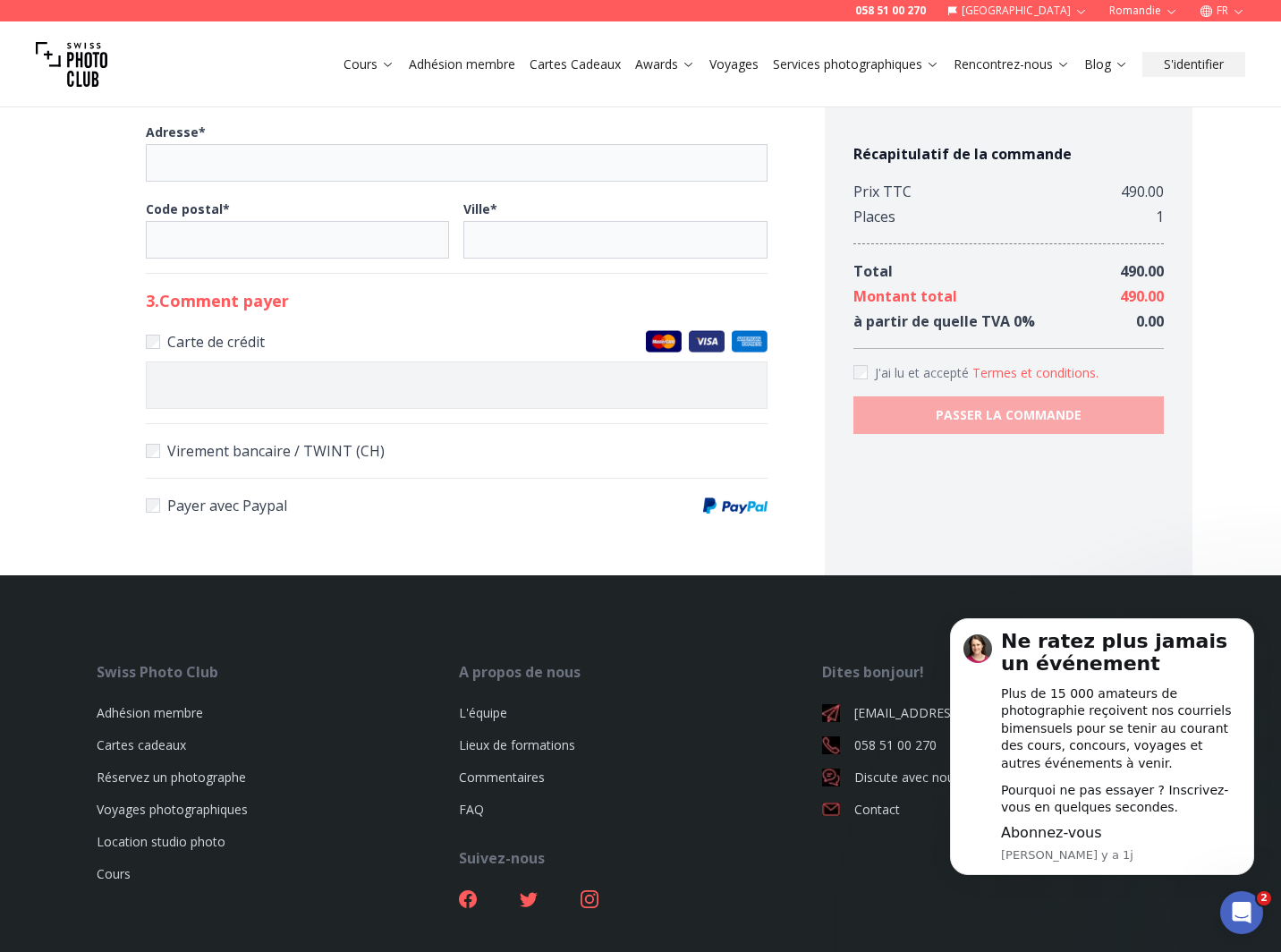
scroll to position [179, 0]
